Goal: Information Seeking & Learning: Learn about a topic

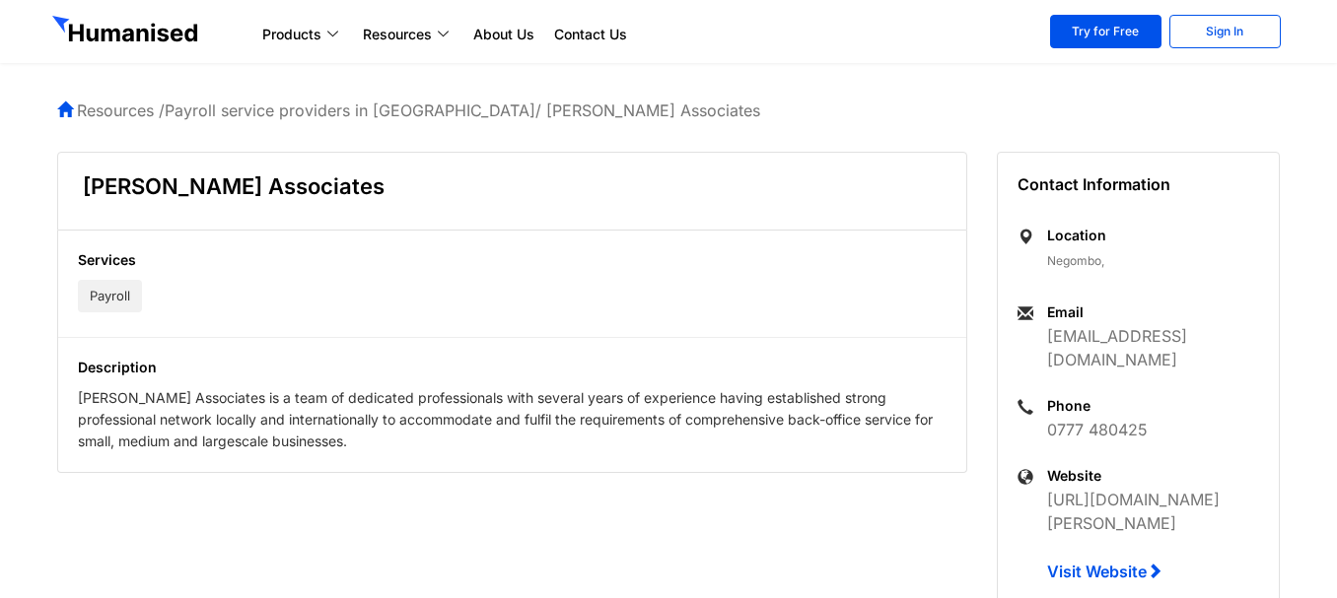
click at [1119, 558] on div "Website https://www.linkedin.com/in/devapriya-peiris-b4a53618b/ Visit Website" at bounding box center [1160, 524] width 227 height 117
click at [1120, 562] on link "Visit Website" at bounding box center [1106, 572] width 118 height 20
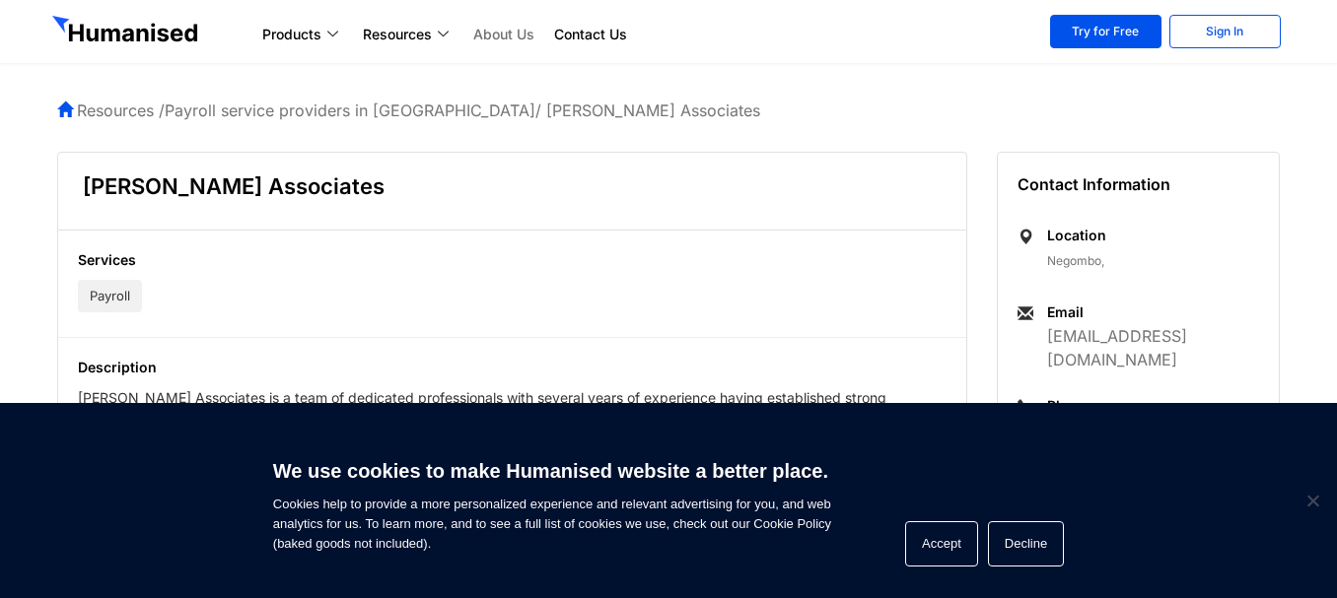
click at [501, 26] on link "About Us" at bounding box center [503, 35] width 81 height 24
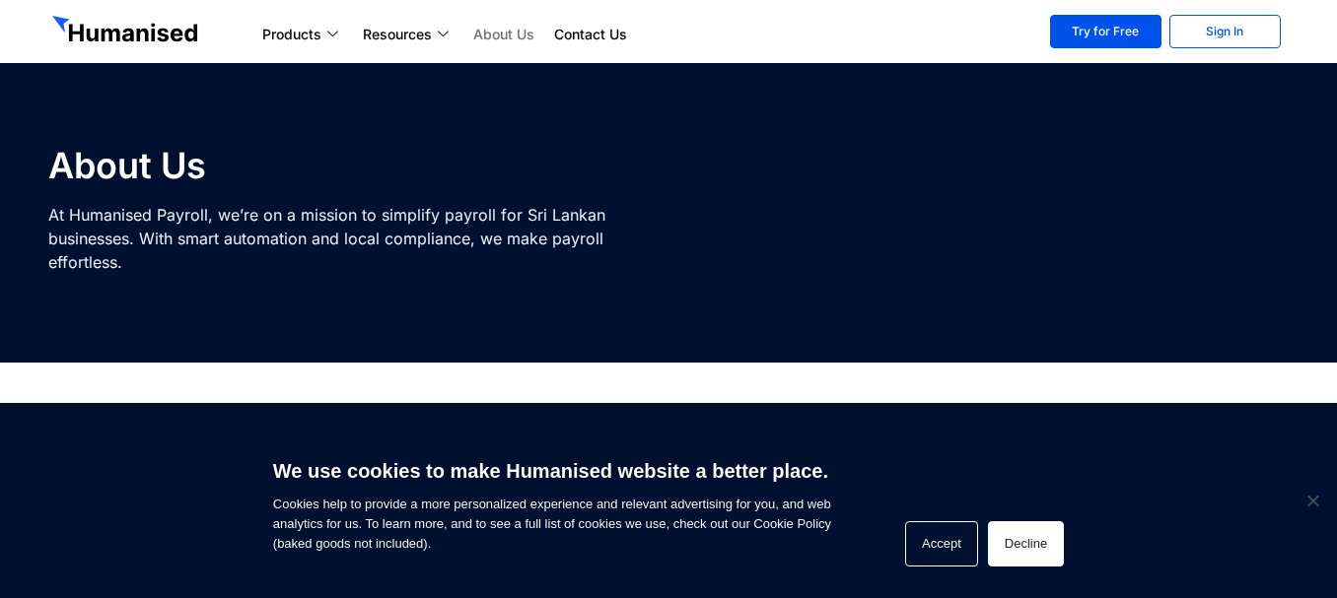
click at [1018, 552] on button "Decline" at bounding box center [1026, 543] width 76 height 45
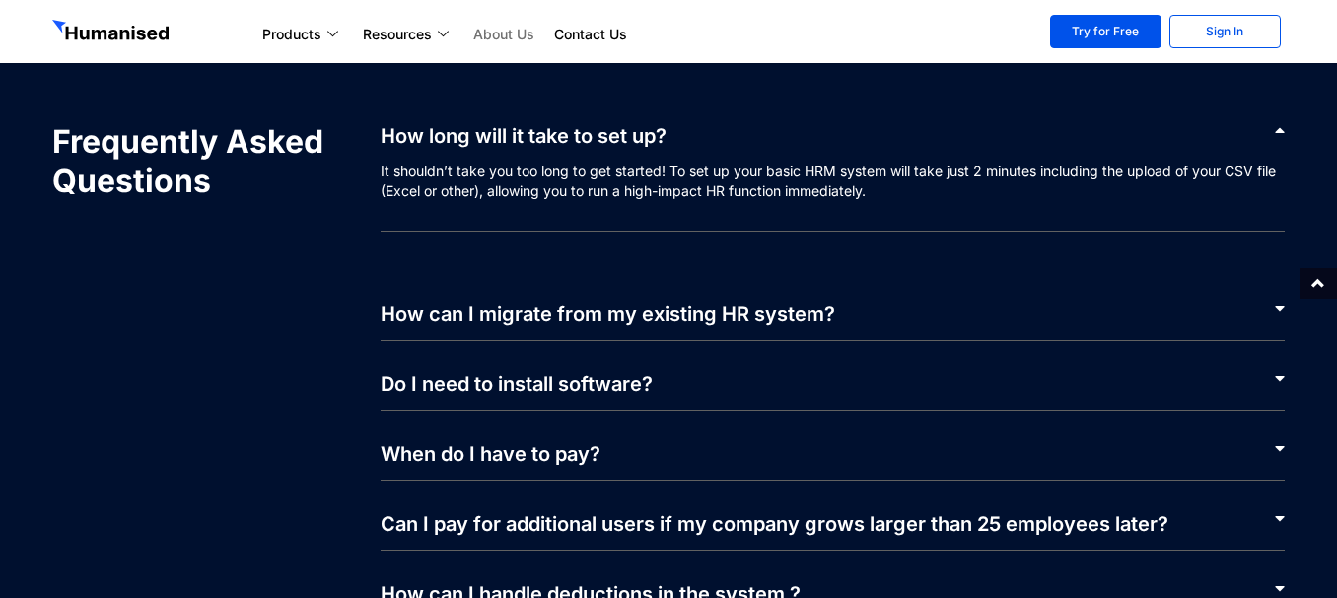
scroll to position [4140, 0]
